Goal: Information Seeking & Learning: Understand process/instructions

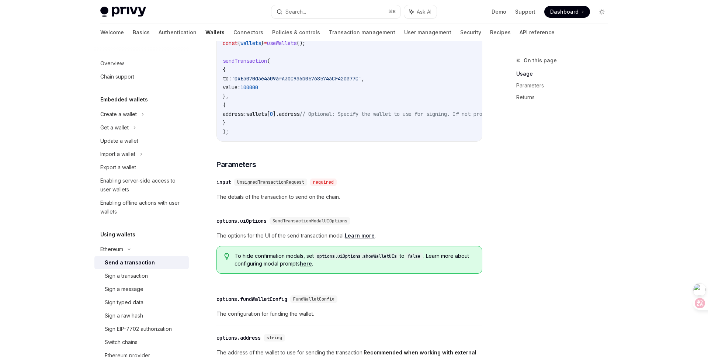
scroll to position [197, 0]
click at [329, 28] on link "Transaction management" at bounding box center [362, 33] width 66 height 18
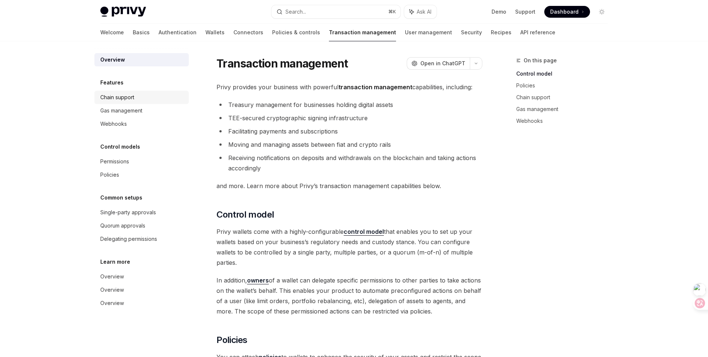
click at [132, 97] on div "Chain support" at bounding box center [117, 97] width 34 height 9
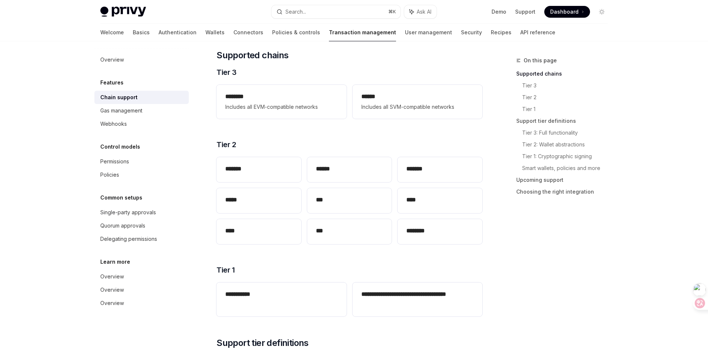
scroll to position [93, 0]
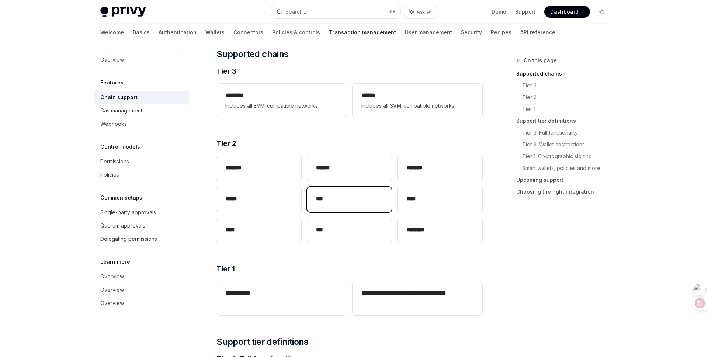
click at [349, 206] on div "***" at bounding box center [349, 199] width 85 height 25
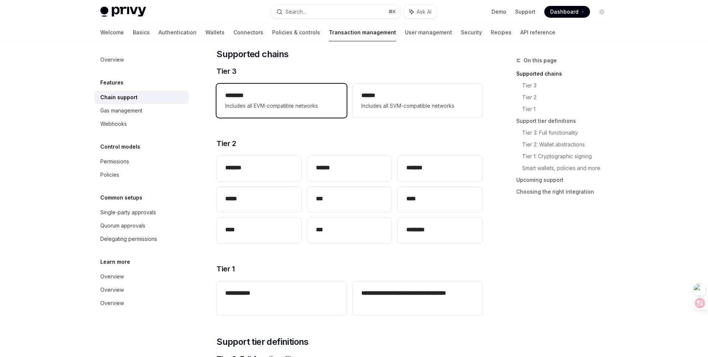
click at [264, 108] on span "Includes all EVM-compatible networks" at bounding box center [281, 105] width 112 height 9
click at [287, 98] on h2 "********" at bounding box center [281, 95] width 112 height 9
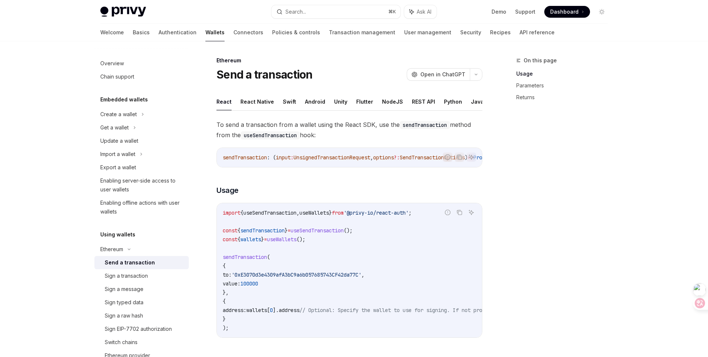
type textarea "*"
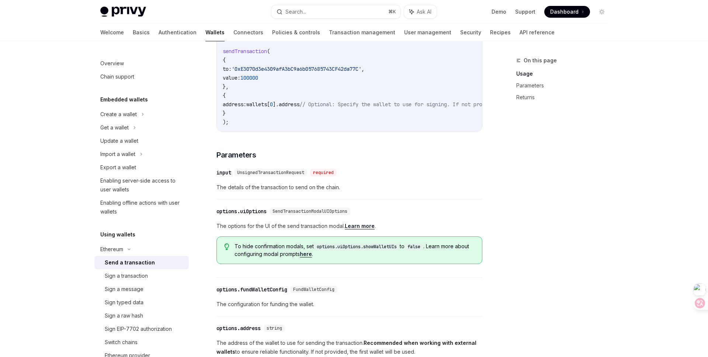
scroll to position [206, 0]
click at [285, 230] on span "The options for the UI of the send transaction modal. Learn more ." at bounding box center [349, 225] width 266 height 9
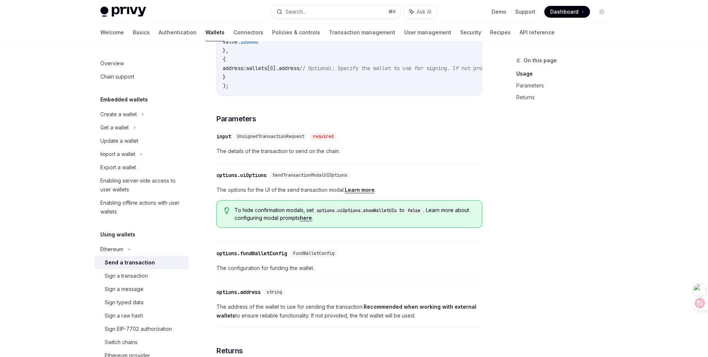
scroll to position [242, 0]
click at [312, 220] on link "here" at bounding box center [306, 217] width 12 height 7
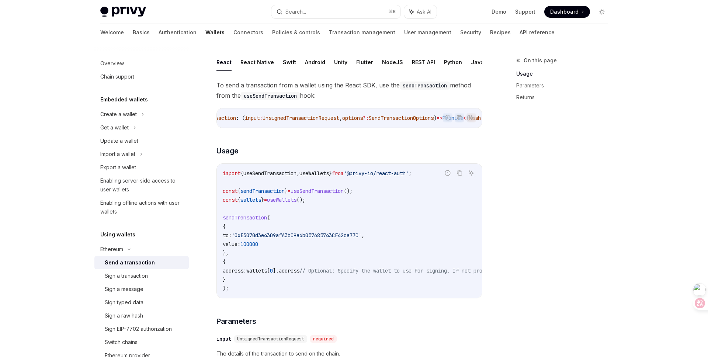
scroll to position [0, 46]
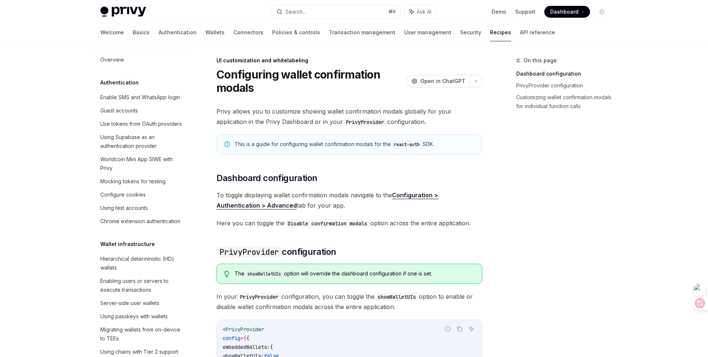
scroll to position [252, 0]
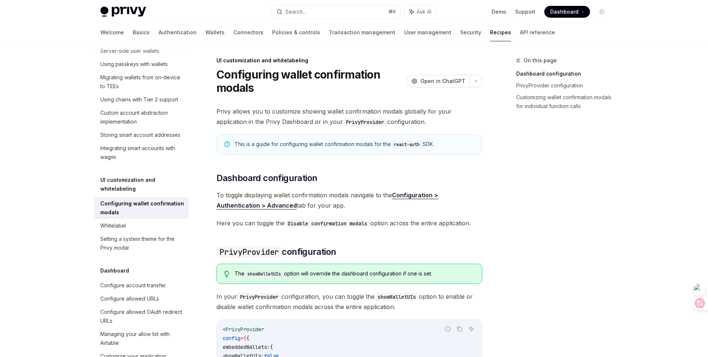
click at [571, 206] on div "On this page Dashboard configuration PrivyProvider configuration Customizing wa…" at bounding box center [557, 206] width 112 height 301
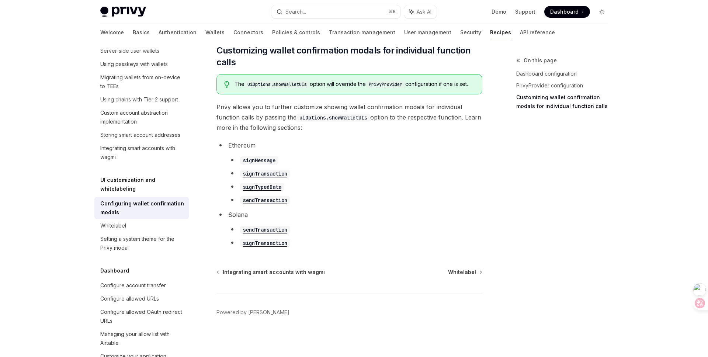
scroll to position [391, 0]
click at [276, 205] on code "sendTransaction" at bounding box center [265, 201] width 50 height 8
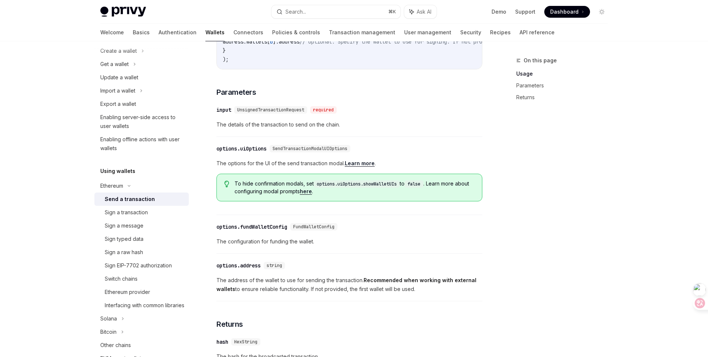
scroll to position [269, 0]
type textarea "*"
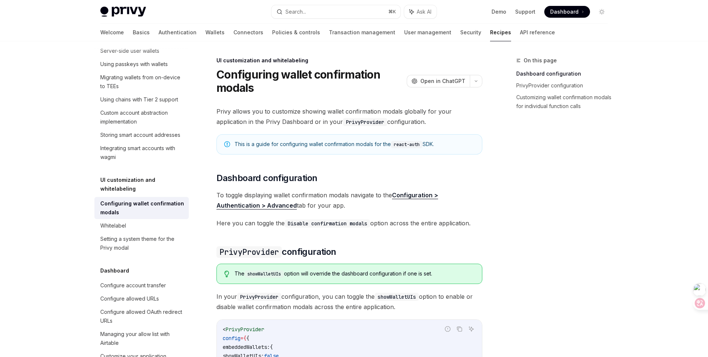
click at [556, 244] on div "On this page Dashboard configuration PrivyProvider configuration Customizing wa…" at bounding box center [557, 206] width 112 height 301
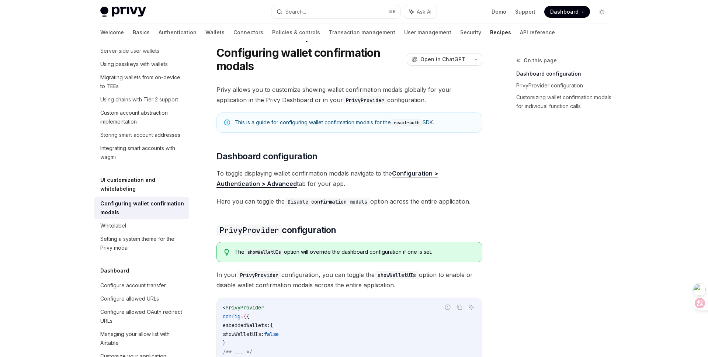
scroll to position [22, 0]
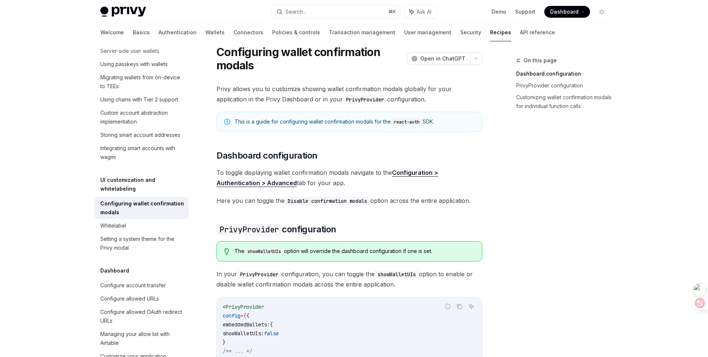
click at [545, 250] on div "On this page Dashboard configuration PrivyProvider configuration Customizing wa…" at bounding box center [557, 206] width 112 height 301
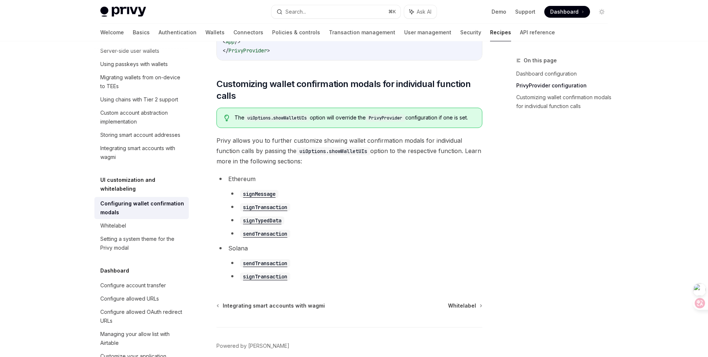
scroll to position [358, 0]
